Goal: Transaction & Acquisition: Subscribe to service/newsletter

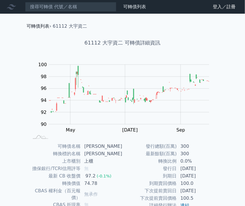
click at [38, 28] on link "可轉債列表" at bounding box center [38, 25] width 23 height 5
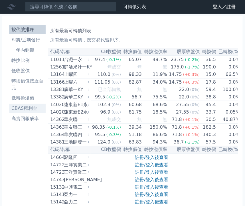
click at [30, 108] on li "CBAS權利金" at bounding box center [27, 108] width 36 height 7
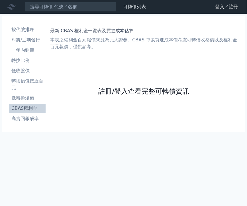
click at [115, 91] on link "註冊/登入查看完整可轉債資訊" at bounding box center [143, 91] width 91 height 9
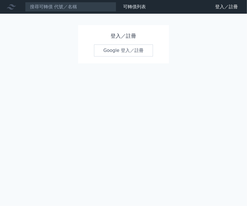
click at [122, 52] on link "Google 登入／註冊" at bounding box center [123, 50] width 59 height 12
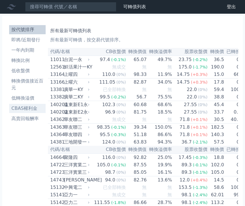
click at [31, 110] on li "CBAS權利金" at bounding box center [27, 108] width 36 height 7
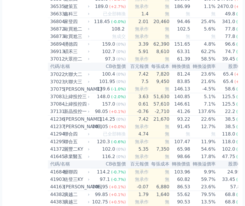
scroll to position [1495, 0]
